Goal: Information Seeking & Learning: Learn about a topic

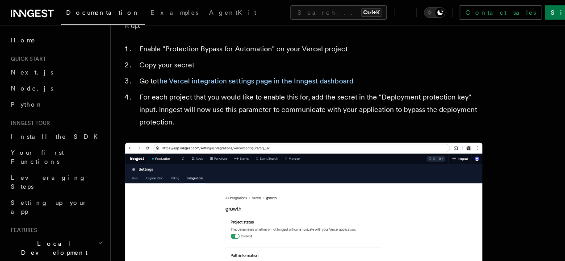
scroll to position [905, 0]
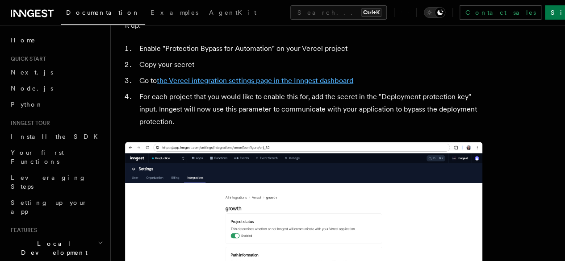
click at [300, 85] on link "the Vercel integration settings page in the Inngest dashboard" at bounding box center [255, 80] width 196 height 8
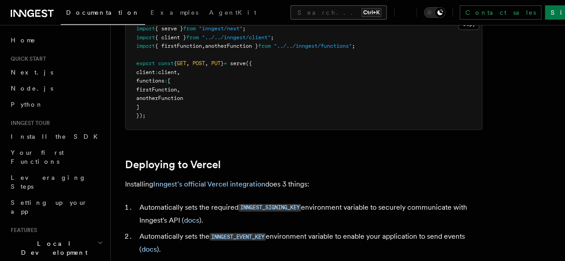
scroll to position [290, 0]
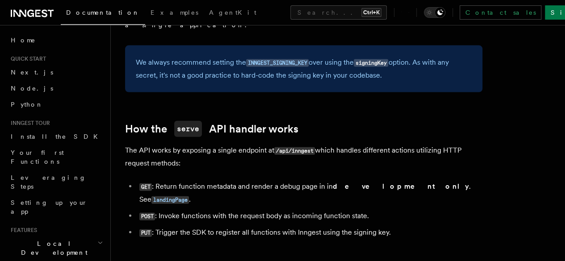
scroll to position [953, 0]
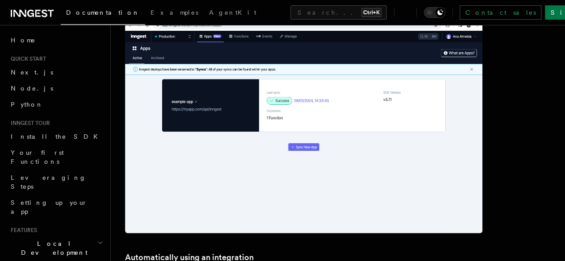
scroll to position [1030, 0]
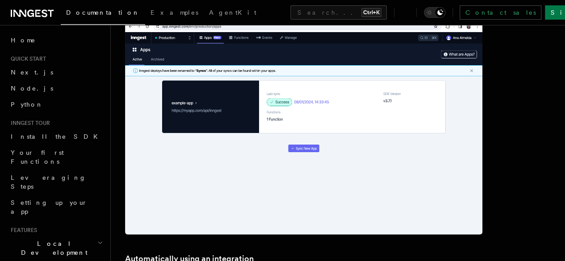
click at [285, 141] on img at bounding box center [303, 128] width 357 height 214
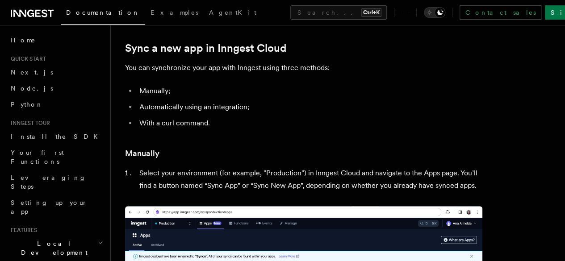
scroll to position [93, 0]
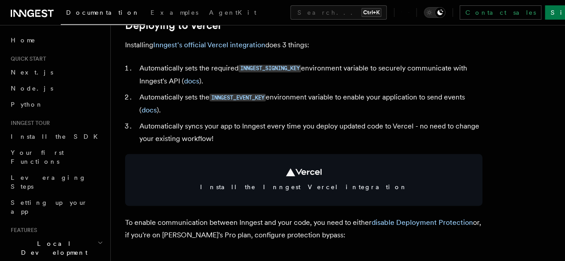
scroll to position [417, 0]
